Goal: Task Accomplishment & Management: Use online tool/utility

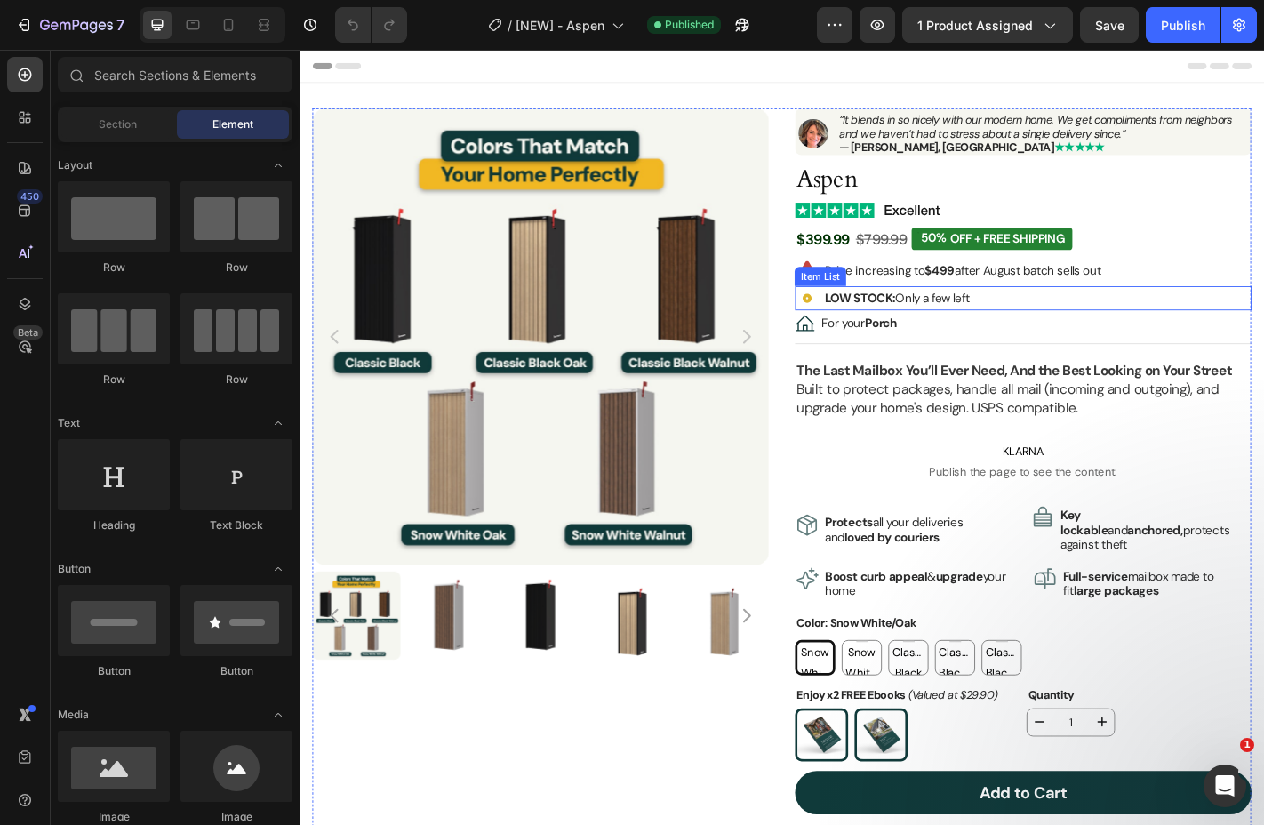
click at [961, 321] on p "LOW STOCK: Only a few left" at bounding box center [960, 324] width 161 height 16
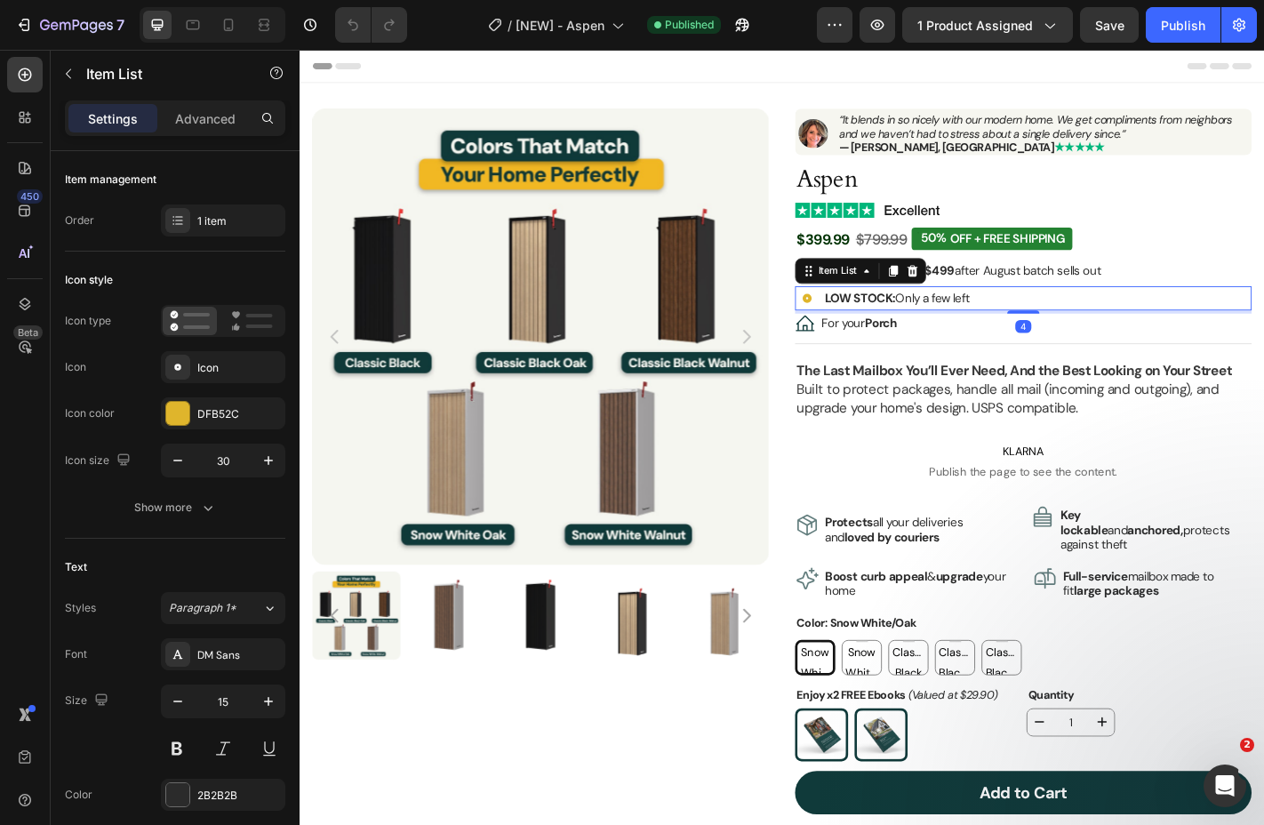
click at [972, 323] on p "LOW STOCK: Only a few left" at bounding box center [960, 324] width 161 height 16
click at [941, 319] on strong "LOW STOCK:" at bounding box center [919, 325] width 78 height 18
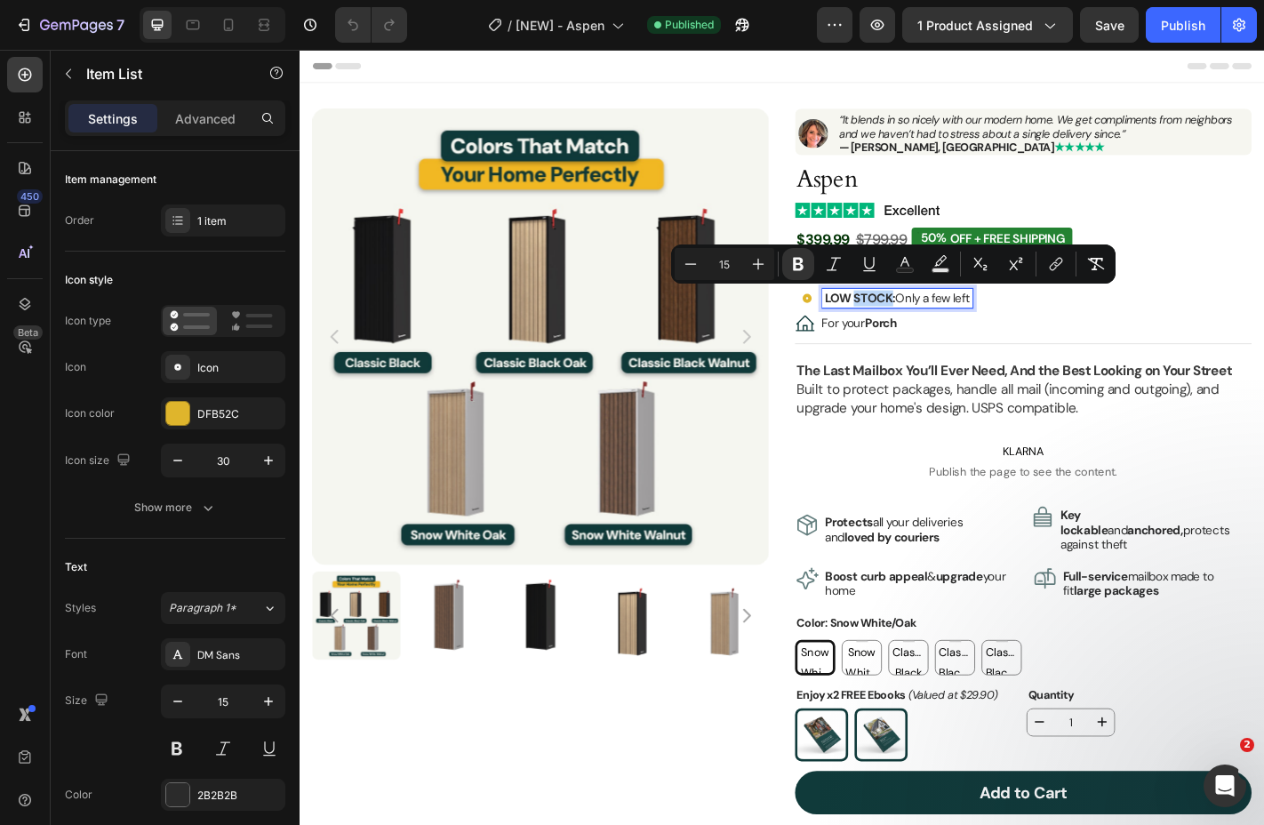
click at [924, 319] on strong "LOW STOCK:" at bounding box center [919, 325] width 78 height 18
click at [947, 319] on strong "LOW STOCK:" at bounding box center [919, 325] width 78 height 18
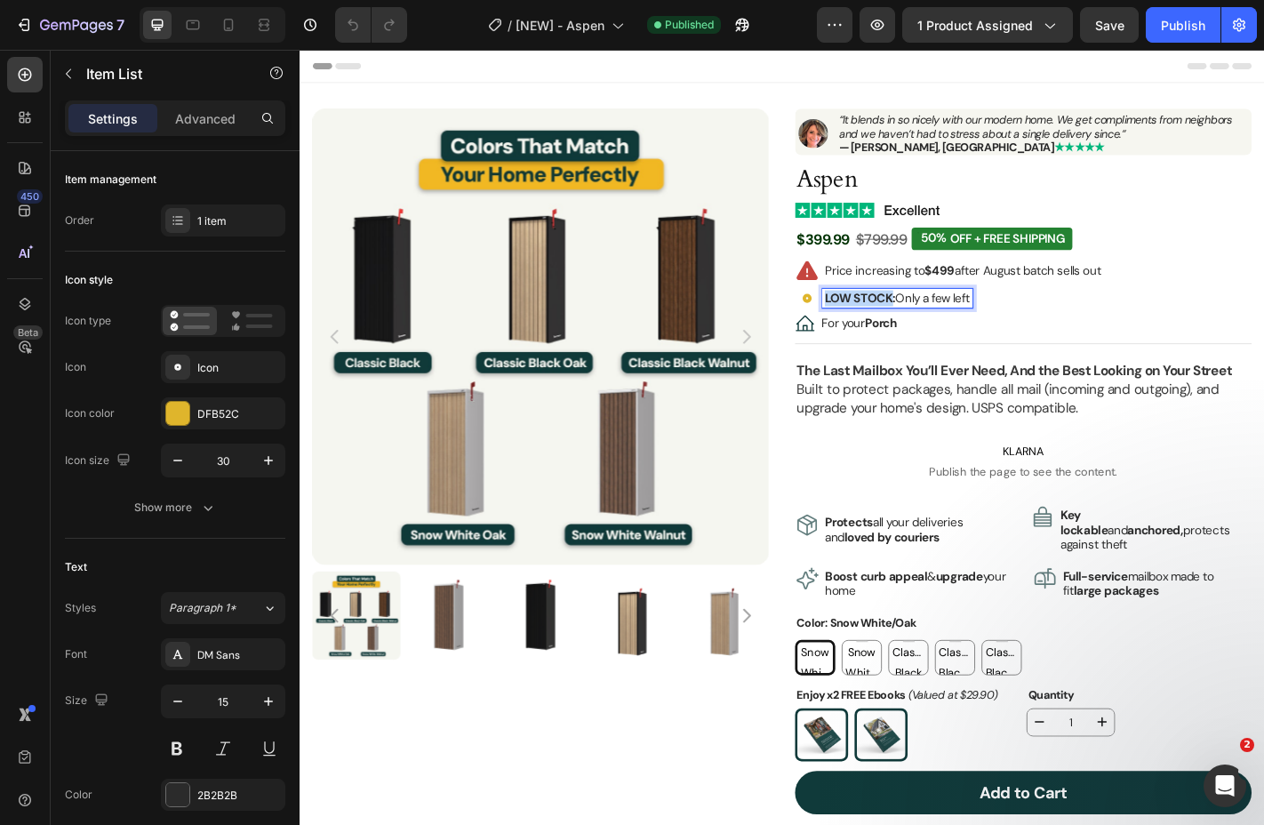
drag, startPoint x: 952, startPoint y: 324, endPoint x: 803, endPoint y: 309, distance: 150.1
click at [803, 309] on div "Product Images Image “It blends in so nicely with our modern home. We get compl…" at bounding box center [833, 694] width 1038 height 1159
click at [957, 327] on p "Low Stock: Only a few left" at bounding box center [954, 324] width 149 height 16
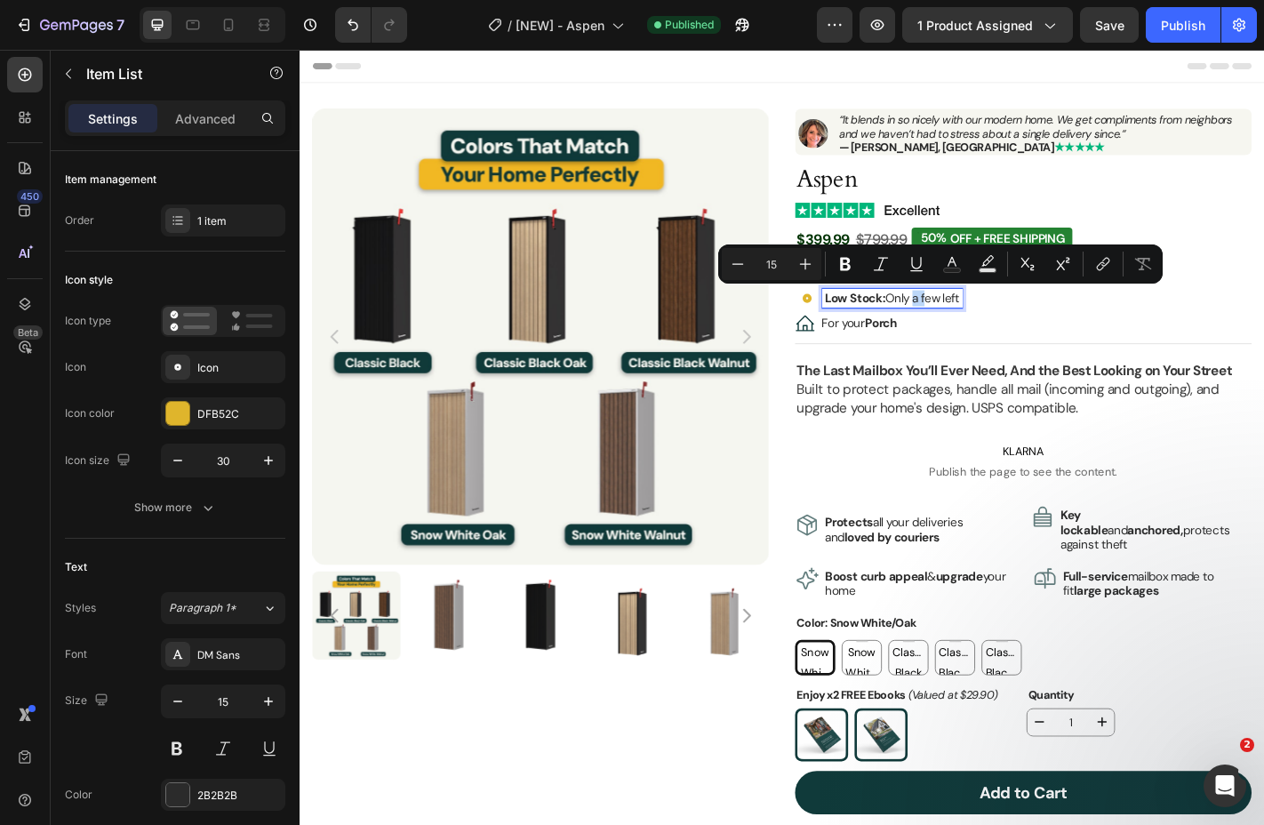
drag, startPoint x: 990, startPoint y: 327, endPoint x: 979, endPoint y: 327, distance: 11.6
click at [979, 327] on p "Low Stock: Only a few left" at bounding box center [954, 324] width 149 height 16
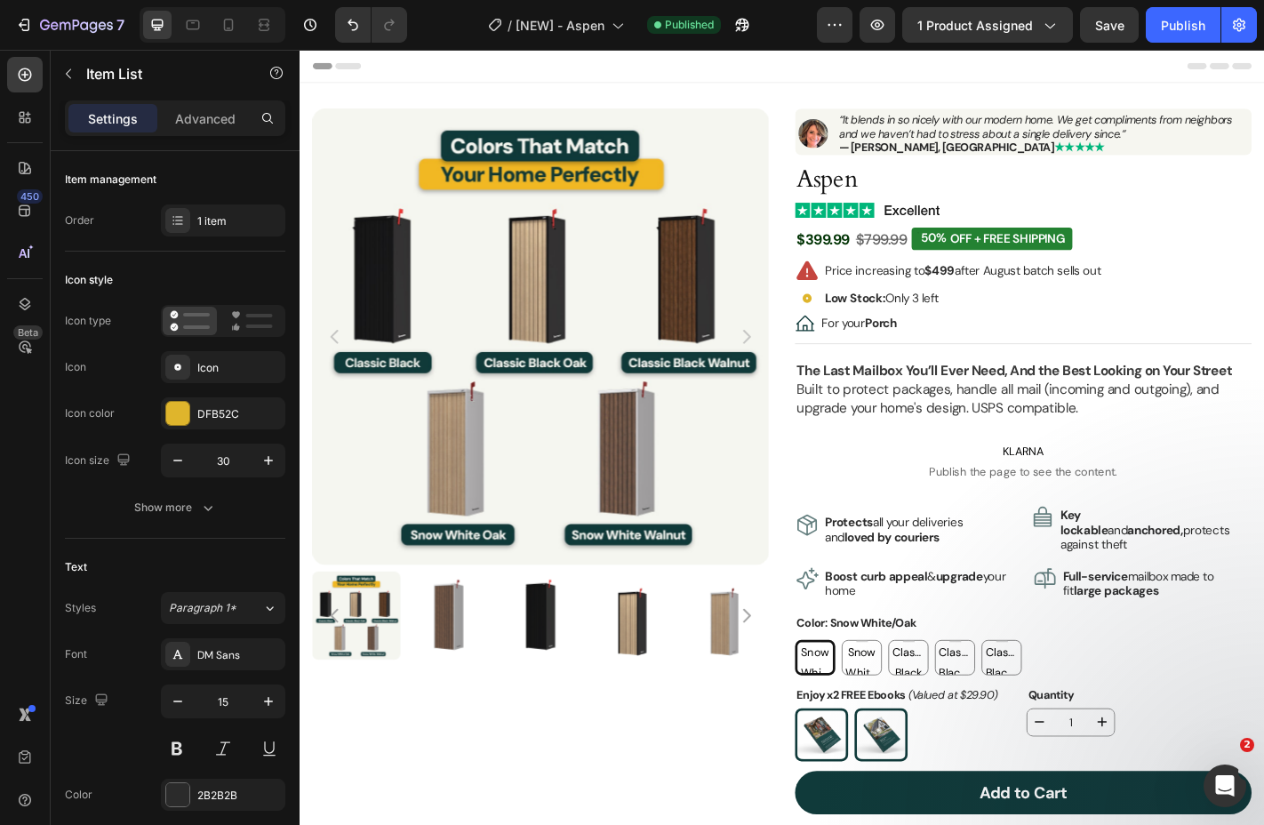
click at [1090, 328] on div "Low Stock: Only 3 left" at bounding box center [1099, 324] width 505 height 27
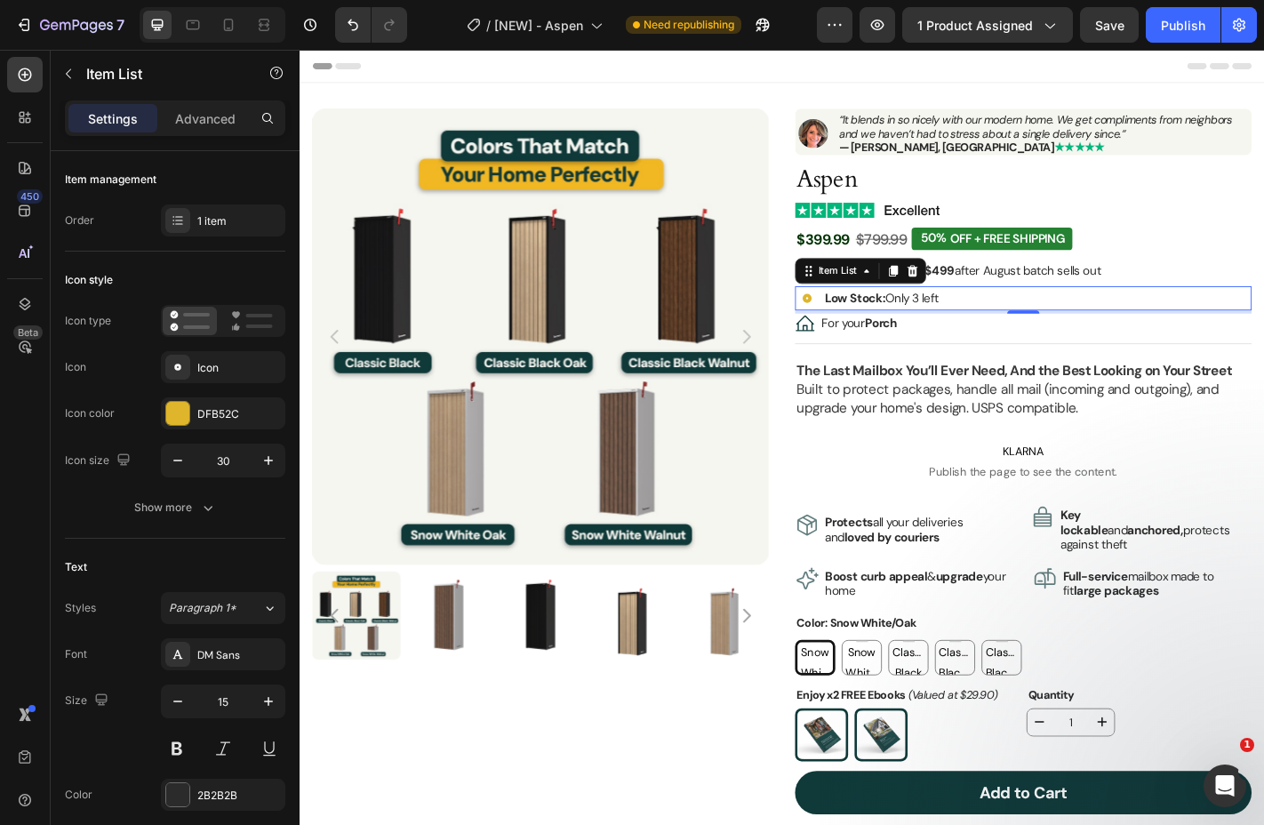
click at [975, 322] on p "Low Stock: Only 3 left" at bounding box center [943, 324] width 126 height 16
click at [980, 328] on p "Low Stock: Only 3 left" at bounding box center [943, 324] width 126 height 16
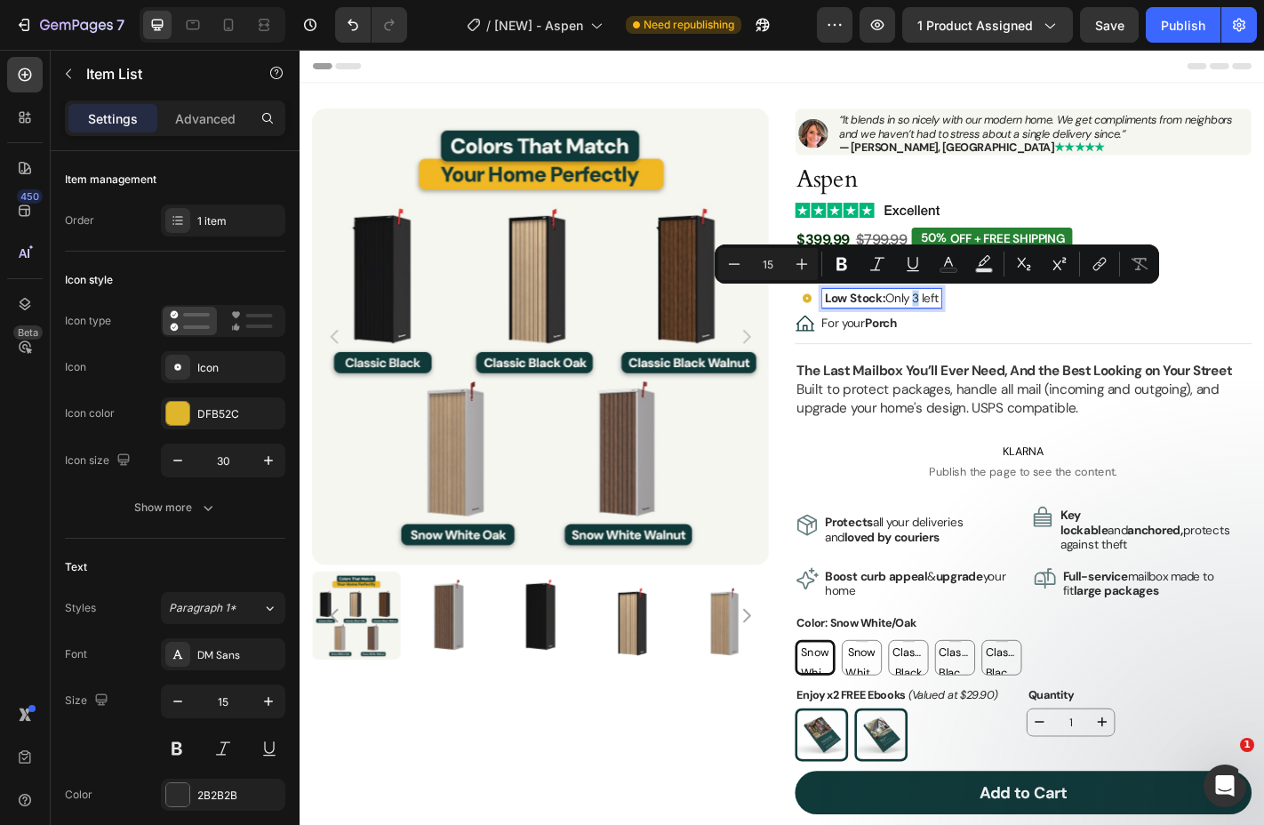
click at [979, 328] on p "Low Stock: Only 3 left" at bounding box center [943, 324] width 126 height 16
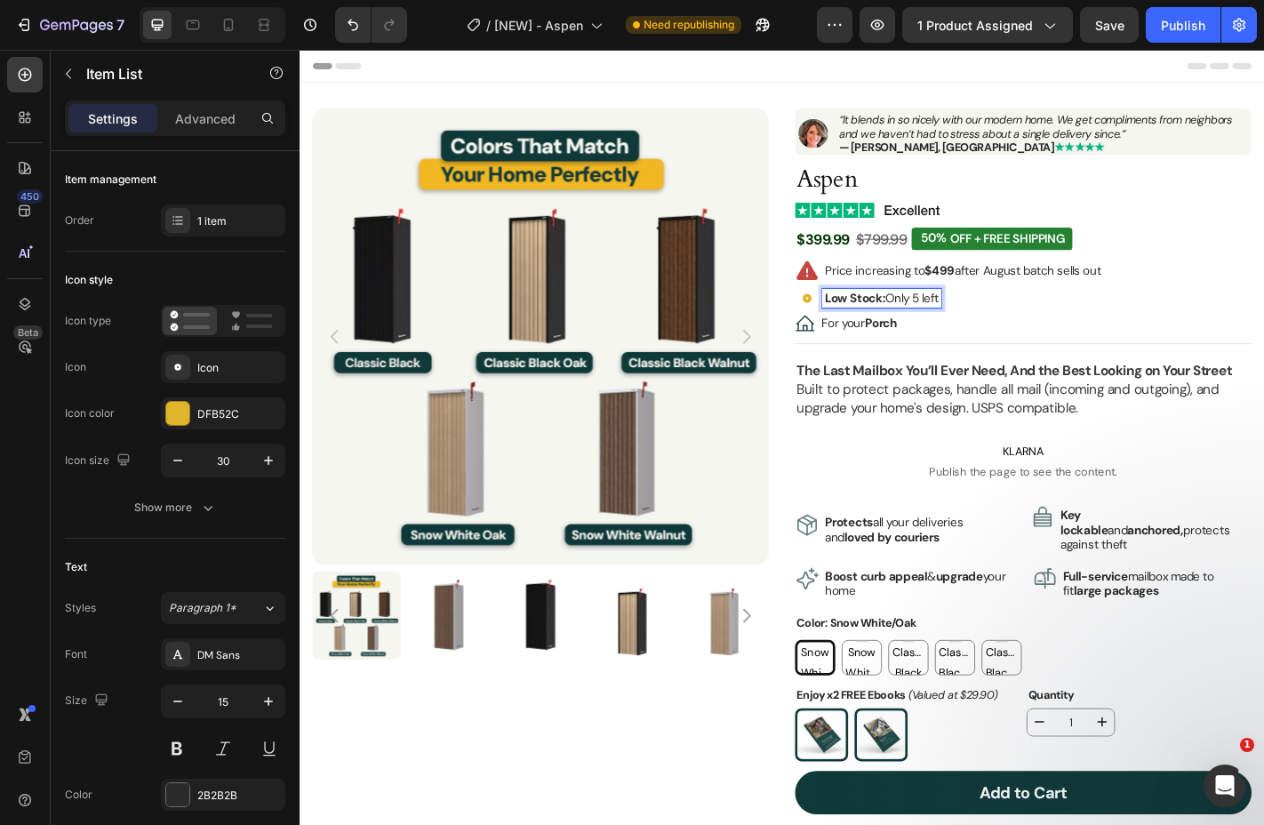
click at [1095, 337] on div "Low Stock: Only 5 left" at bounding box center [1099, 324] width 505 height 27
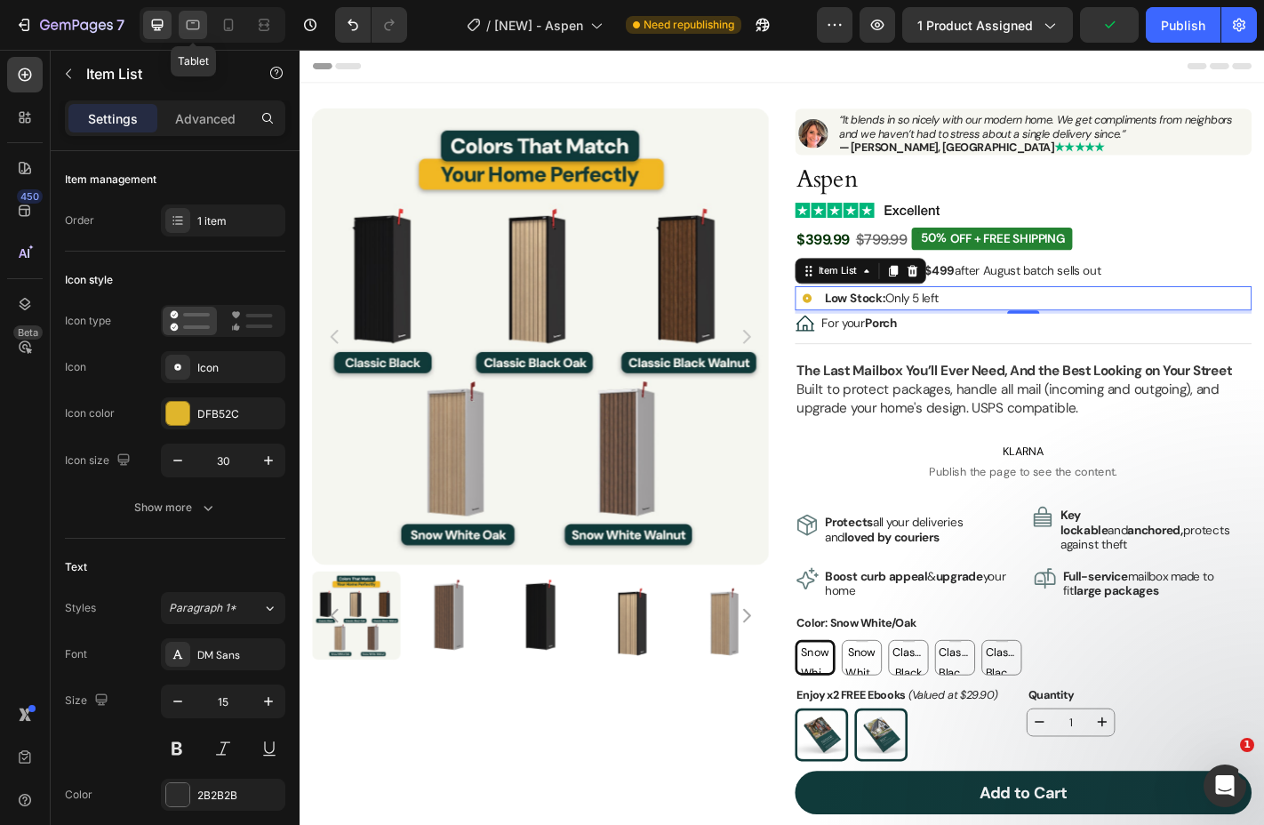
click at [188, 29] on icon at bounding box center [193, 25] width 18 height 18
type input "22"
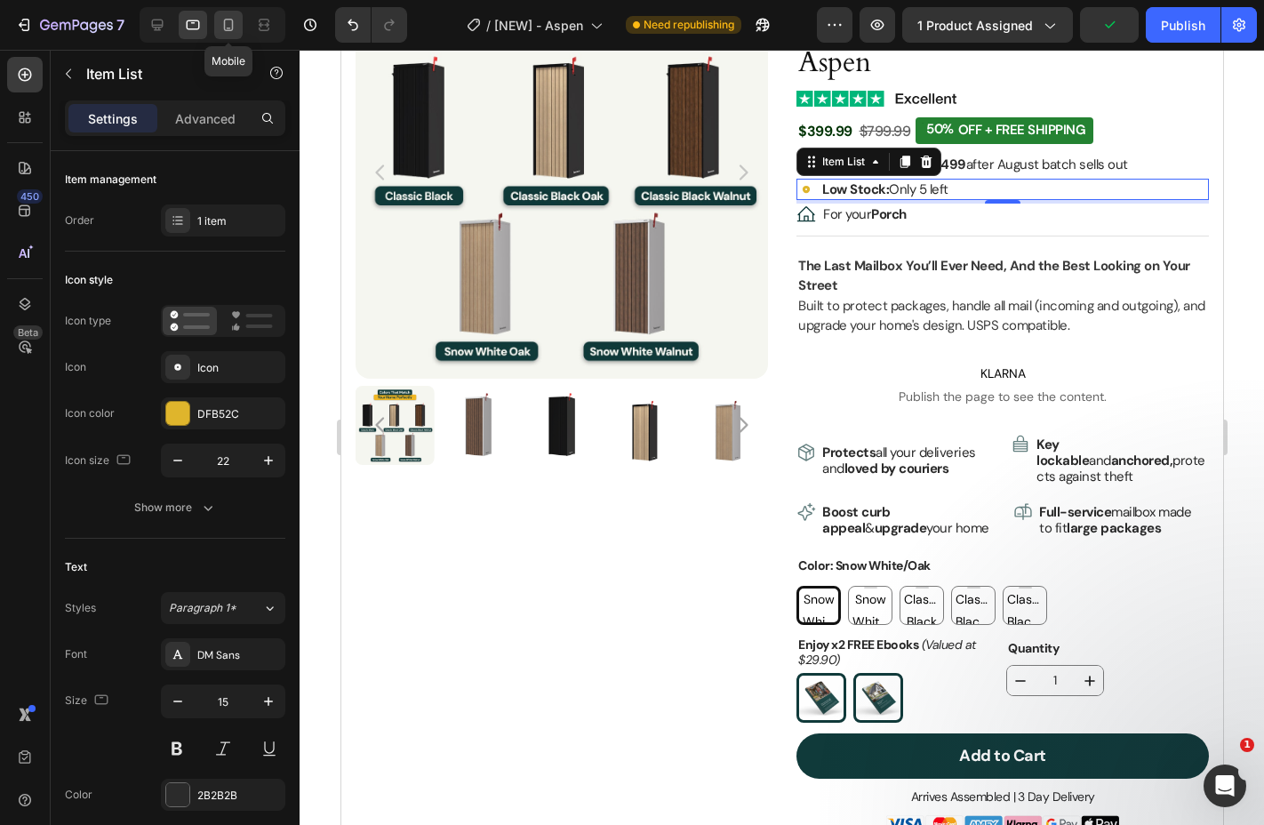
click at [225, 29] on icon at bounding box center [229, 25] width 10 height 12
type input "14"
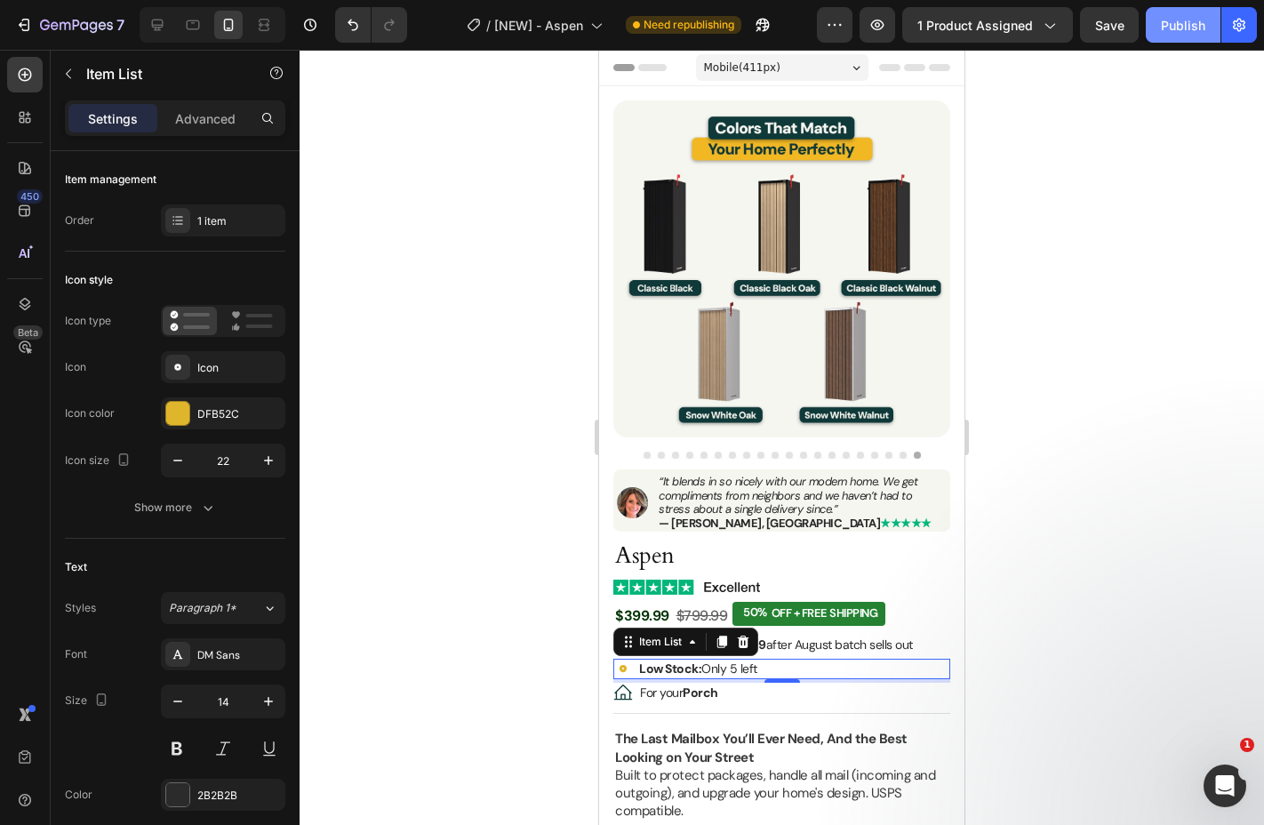
click at [1161, 22] on button "Publish" at bounding box center [1183, 25] width 75 height 36
